Goal: Answer question/provide support: Share knowledge or assist other users

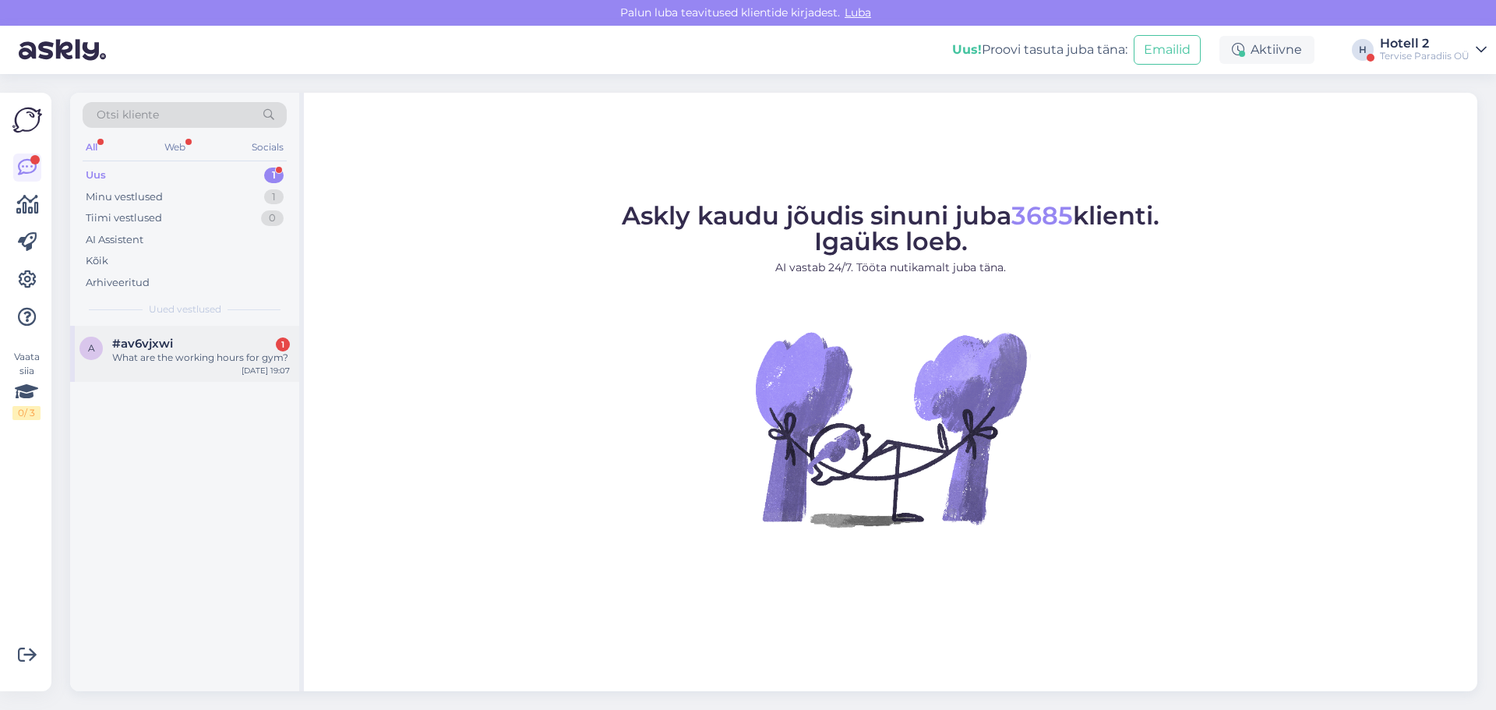
click at [175, 341] on div "#av6vjxwi 1" at bounding box center [201, 344] width 178 height 14
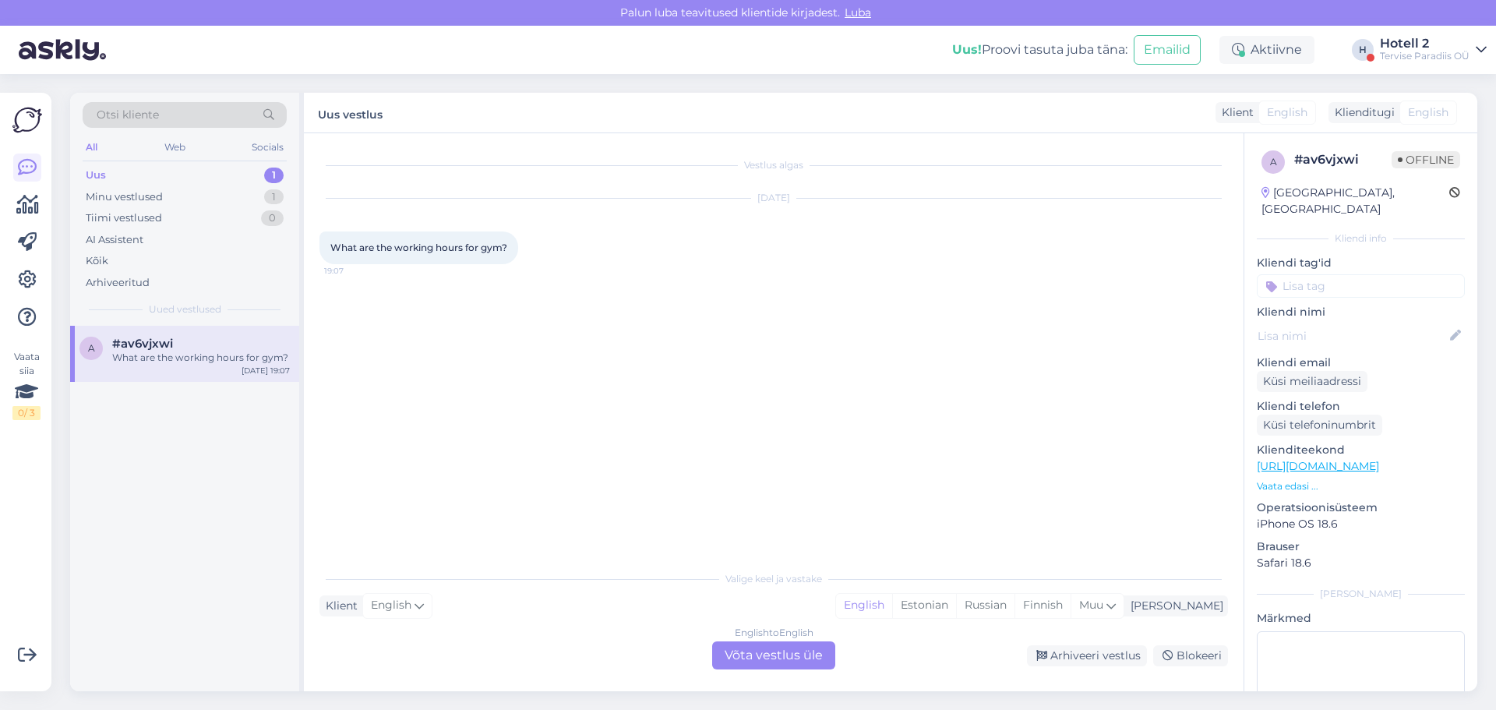
click at [744, 651] on div "English to English Võta vestlus üle" at bounding box center [773, 655] width 123 height 28
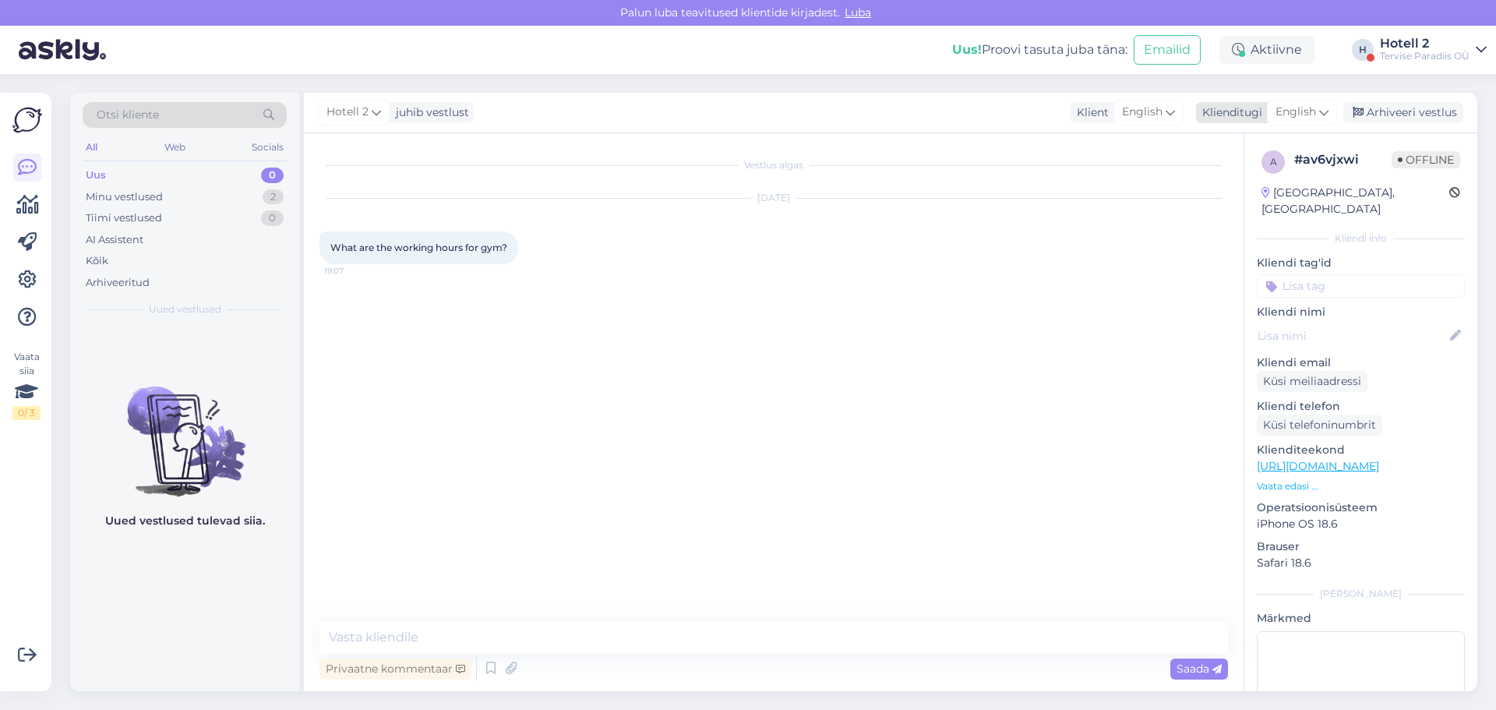
click at [1307, 111] on span "English" at bounding box center [1296, 112] width 41 height 17
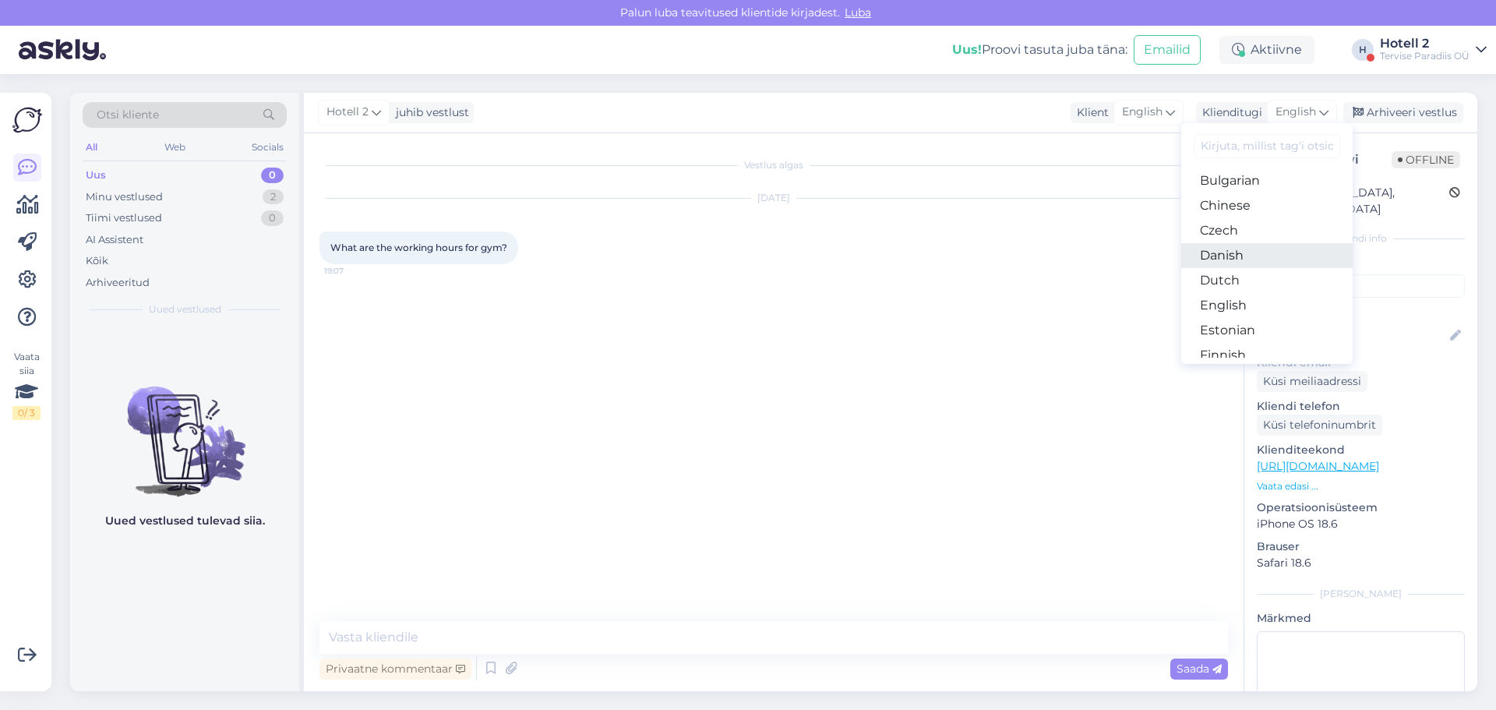
scroll to position [78, 0]
click at [1235, 301] on link "Estonian" at bounding box center [1266, 303] width 171 height 25
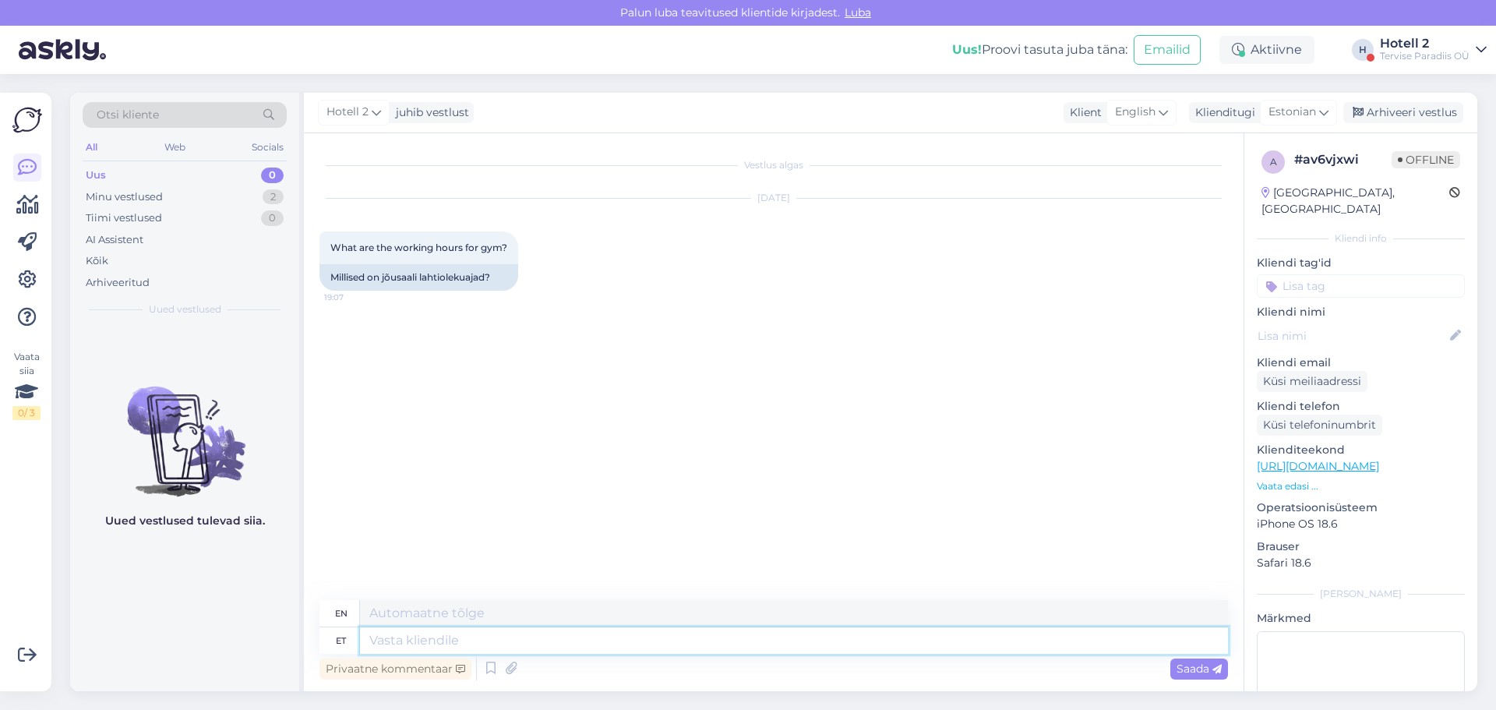
click at [454, 646] on textarea at bounding box center [794, 640] width 868 height 26
type textarea "6"
type textarea "6:30-2"
type textarea "6:30-"
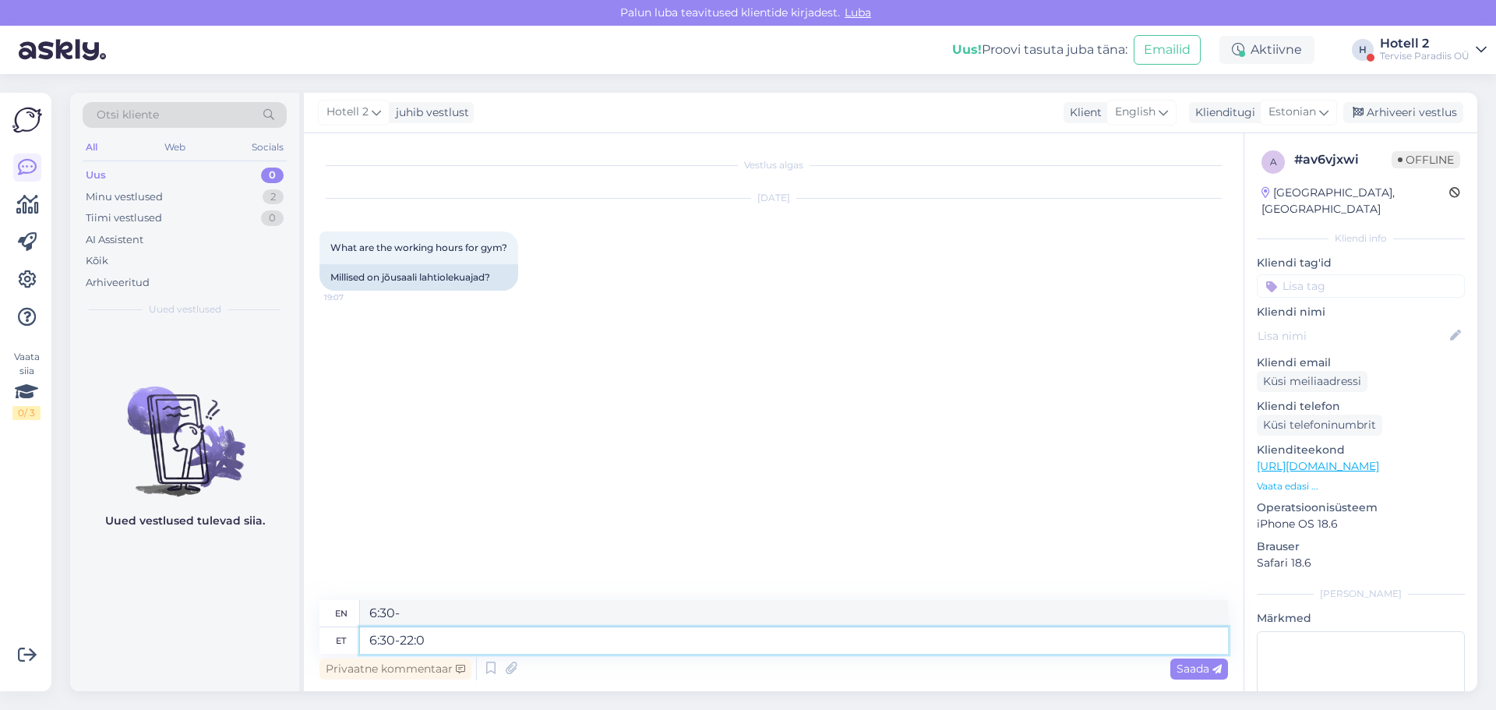
type textarea "6:30-22:00"
click at [1202, 665] on span "Saada" at bounding box center [1199, 669] width 45 height 14
click at [1416, 110] on div "Arhiveeri vestlus" at bounding box center [1403, 112] width 120 height 21
